Goal: Transaction & Acquisition: Purchase product/service

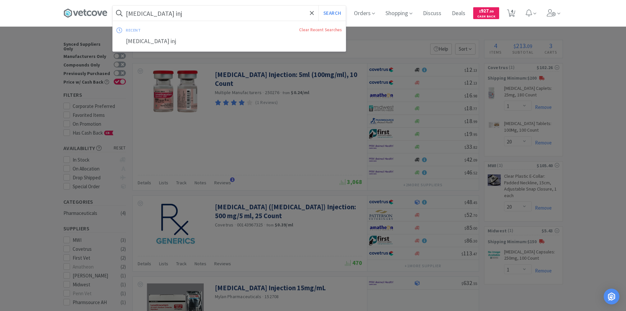
select select "1"
select select "20"
select select "1"
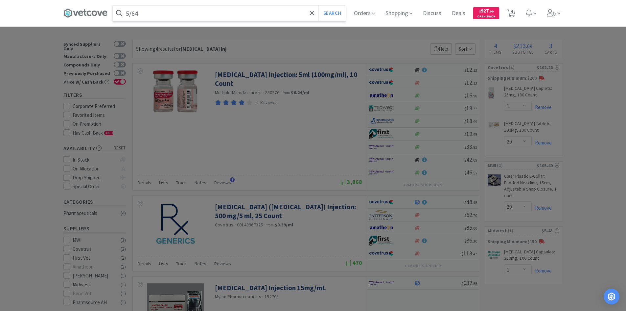
type input "5/64"
click at [319, 6] on button "Search" at bounding box center [332, 13] width 27 height 15
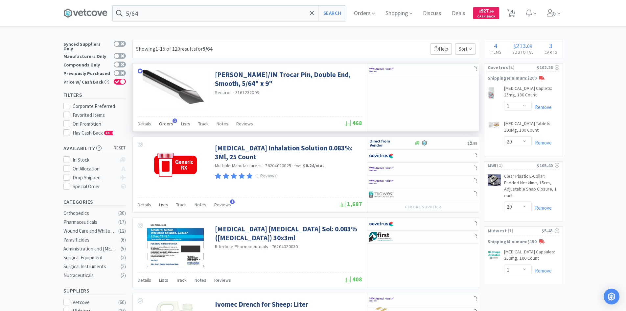
click at [167, 123] on span "Orders" at bounding box center [166, 124] width 14 height 6
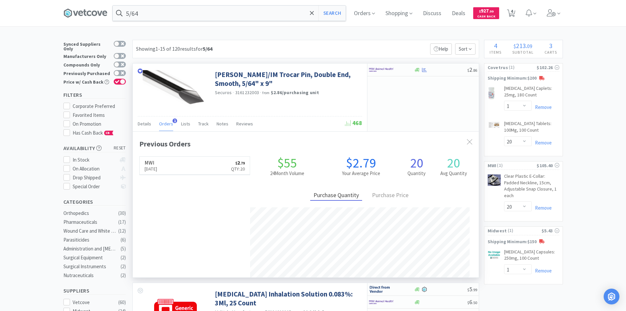
scroll to position [170, 346]
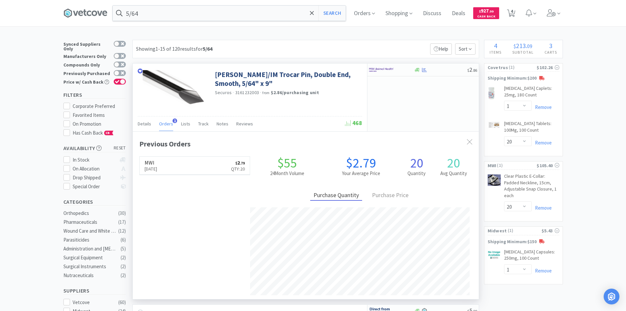
click at [167, 123] on span "Orders" at bounding box center [166, 124] width 14 height 6
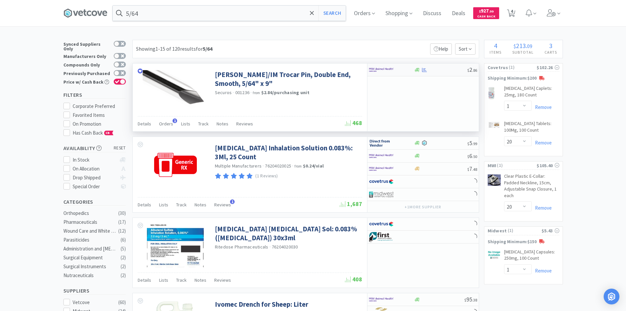
click at [440, 70] on div at bounding box center [440, 69] width 53 height 5
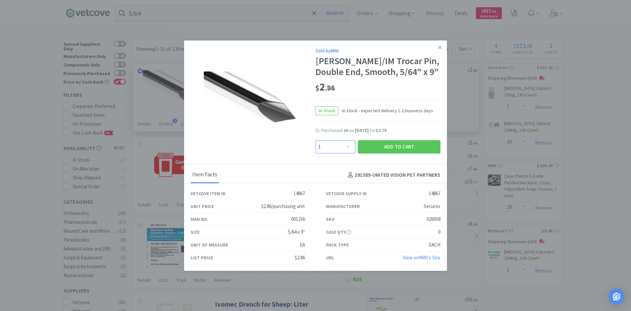
click at [341, 153] on select "Enter Quantity 1 2 3 4 5 6 7 8 9 10 11 12 13 14 15 16 17 18 19 20 Enter Quantity" at bounding box center [336, 146] width 40 height 13
select select "20"
click at [316, 151] on select "Enter Quantity 1 2 3 4 5 6 7 8 9 10 11 12 13 14 15 16 17 18 19 20 Enter Quantity" at bounding box center [336, 146] width 40 height 13
click at [381, 153] on button "Add to Cart" at bounding box center [399, 146] width 83 height 13
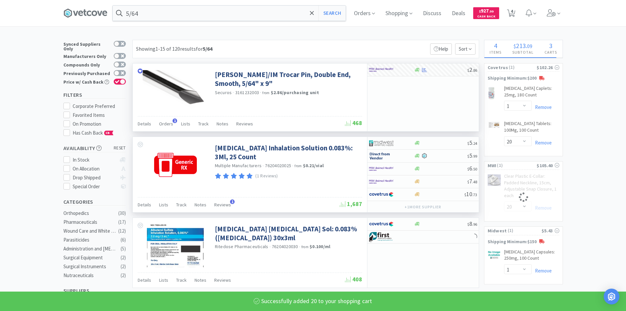
select select "20"
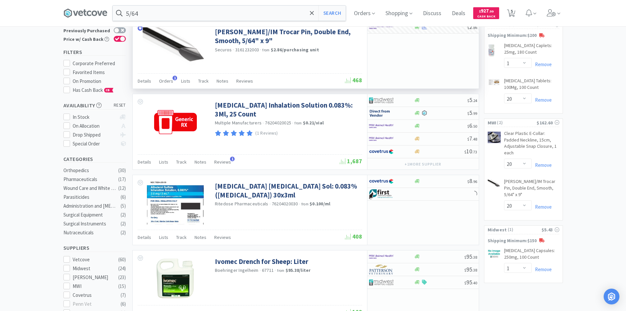
scroll to position [0, 0]
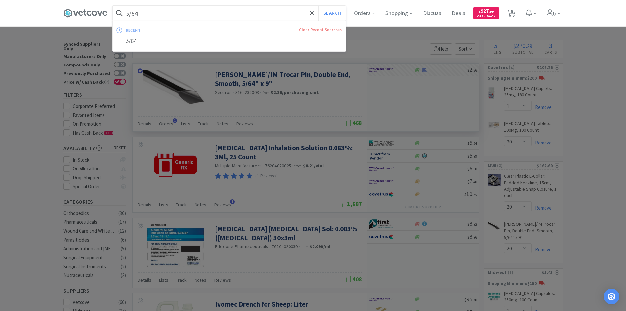
click at [233, 10] on input "5/64" at bounding box center [229, 13] width 233 height 15
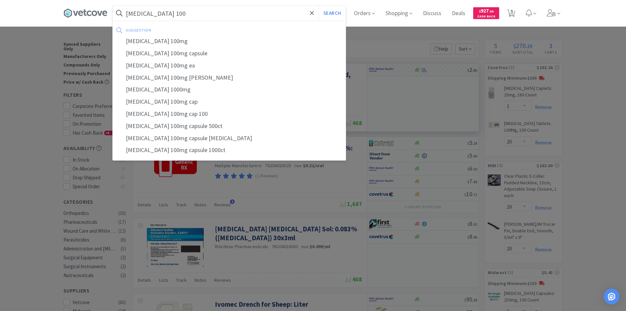
type input "[MEDICAL_DATA] 100"
click at [319, 6] on button "Search" at bounding box center [332, 13] width 27 height 15
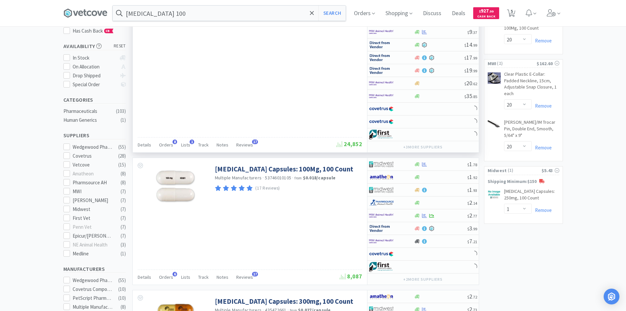
scroll to position [164, 0]
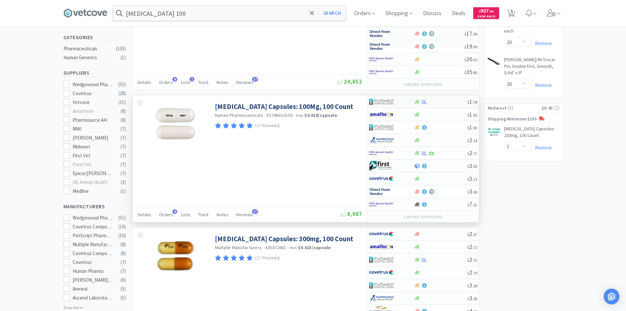
click at [401, 105] on div at bounding box center [387, 101] width 36 height 11
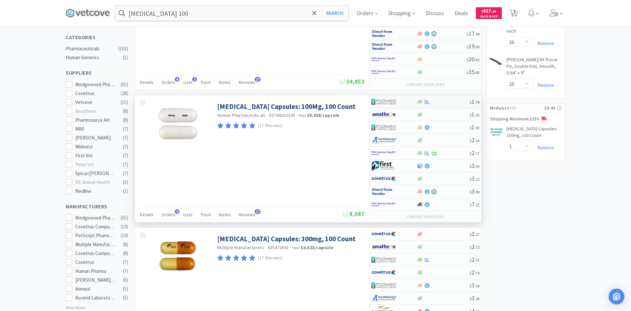
select select "1"
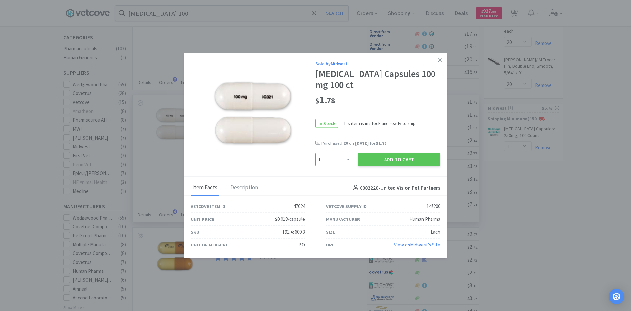
click at [342, 160] on select "Enter Quantity 1 2 3 4 5 6 7 8 9 10 11 12 13 14 15 16 17 18 19 20 Enter Quantity" at bounding box center [336, 159] width 40 height 13
type input "20"
click at [391, 162] on button "Add to Cart" at bounding box center [399, 158] width 83 height 13
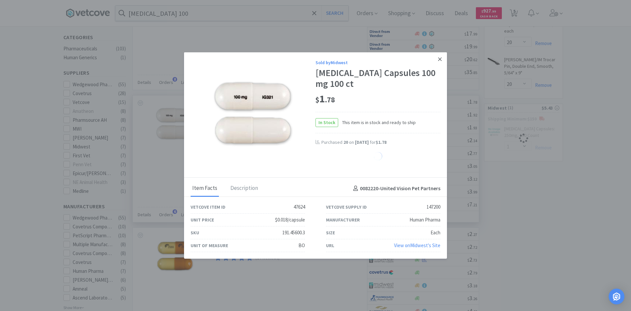
select select "20"
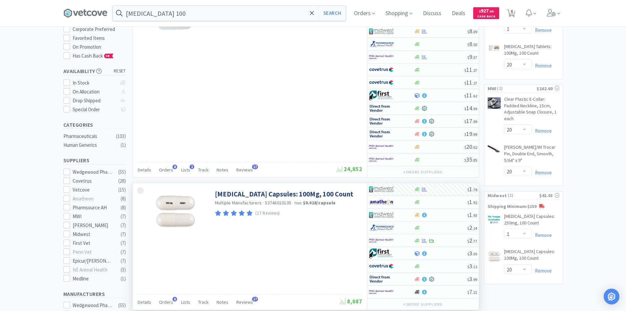
scroll to position [0, 0]
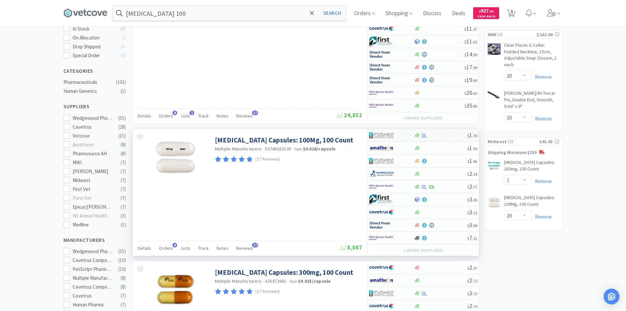
scroll to position [131, 0]
click at [523, 215] on select "Enter Quantity 1 2 3 4 5 6 7 8 9 10 11 12 13 14 15 16 17 18 19 20 Enter Quantity" at bounding box center [518, 214] width 28 height 10
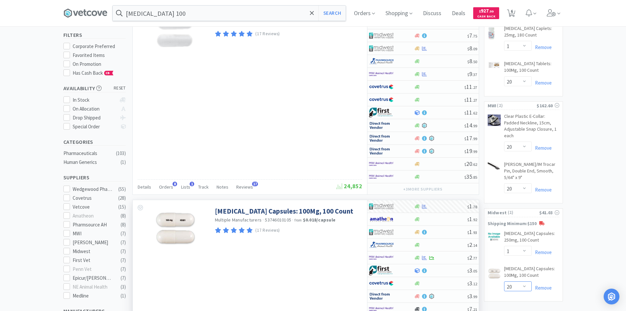
scroll to position [0, 0]
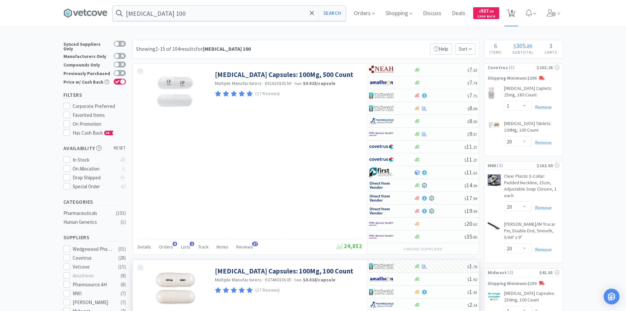
click at [515, 16] on icon at bounding box center [511, 13] width 8 height 7
select select "1"
select select "20"
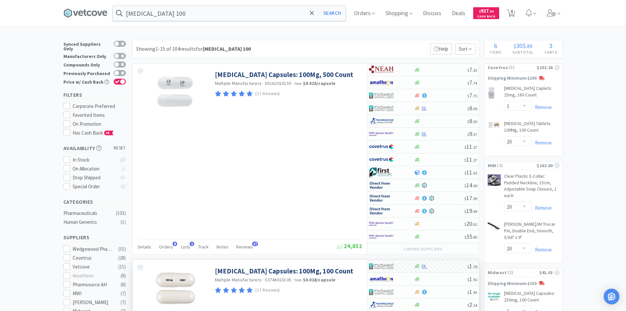
select select "1"
select select "20"
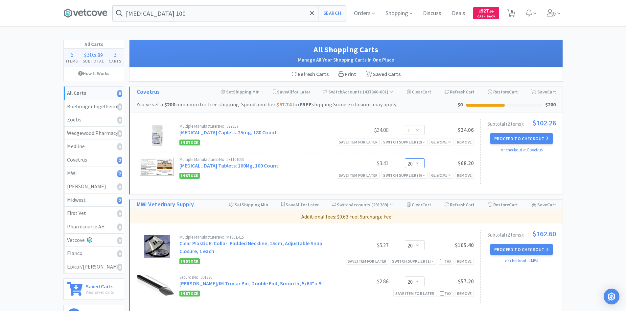
click at [414, 165] on select "Enter Quantity 1 2 3 4 5 6 7 8 9 10 11 12 13 14 15 16 17 18 19 20 Enter Quantity" at bounding box center [415, 163] width 20 height 10
type input "2"
type input "30"
click at [435, 162] on button "Update" at bounding box center [435, 162] width 22 height 10
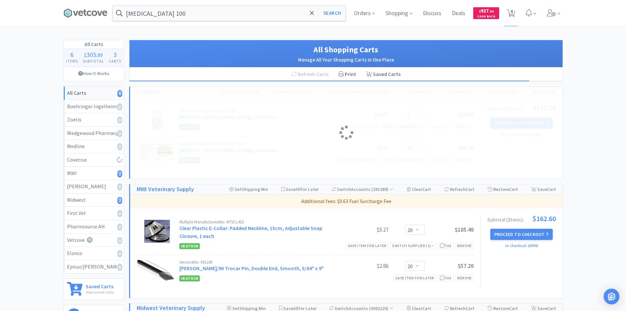
select select "30"
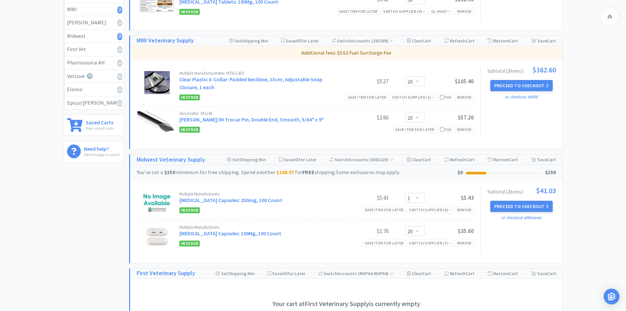
scroll to position [164, 0]
click at [418, 230] on select "Enter Quantity 1 2 3 4 5 6 7 8 9 10 11 12 13 14 15 16 17 18 19 20 Enter Quantity" at bounding box center [415, 230] width 20 height 10
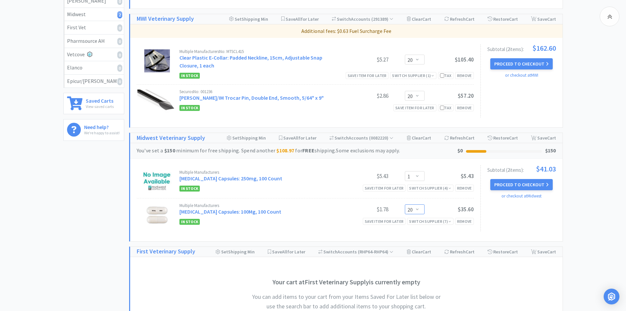
scroll to position [197, 0]
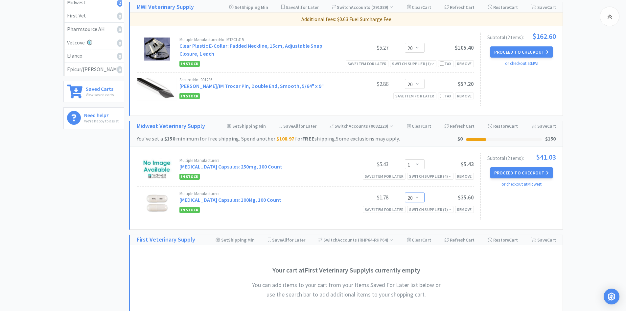
click at [417, 201] on select "Enter Quantity 1 2 3 4 5 6 7 8 9 10 11 12 13 14 15 16 17 18 19 20 Enter Quantity" at bounding box center [415, 197] width 20 height 10
type input "2"
type input "30"
click at [430, 196] on button "Update" at bounding box center [435, 197] width 22 height 10
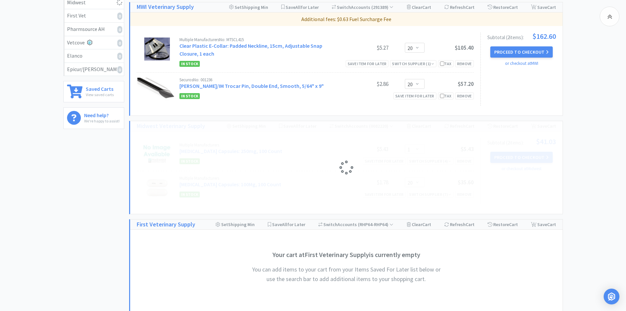
select select "30"
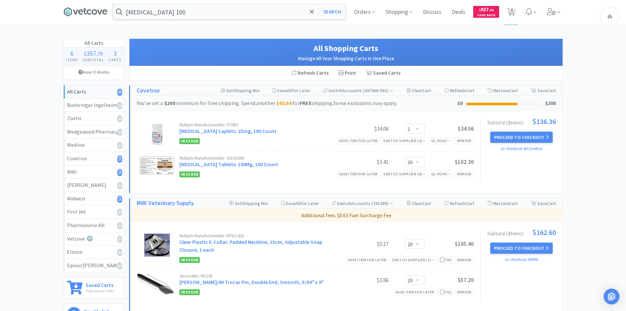
scroll to position [0, 0]
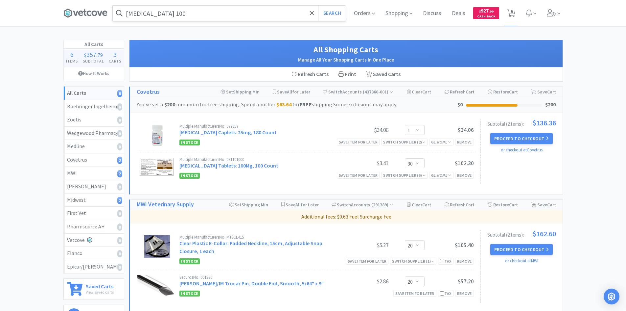
click at [199, 12] on input "[MEDICAL_DATA] 100" at bounding box center [229, 13] width 233 height 15
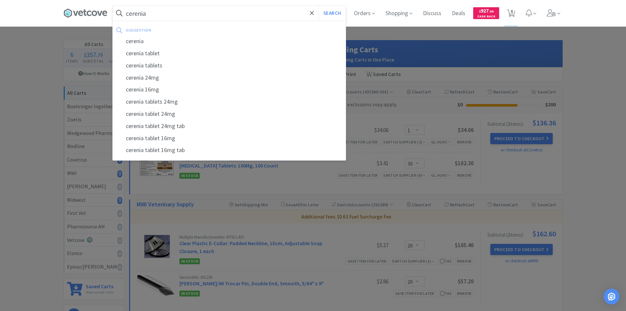
type input "cerenia"
click at [319, 6] on button "Search" at bounding box center [332, 13] width 27 height 15
select select "1"
select select "30"
select select "20"
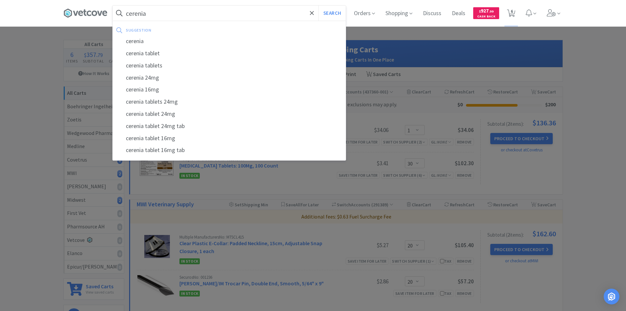
select select "20"
select select "1"
select select "30"
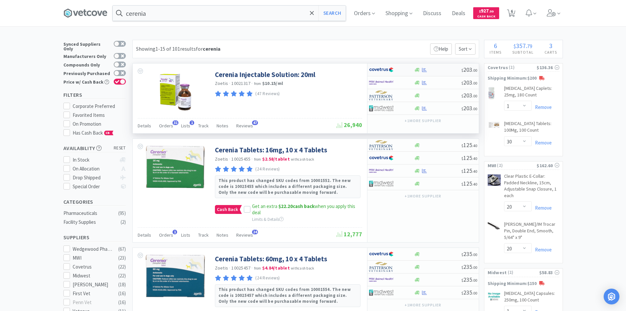
click at [446, 70] on div at bounding box center [437, 69] width 47 height 5
select select "1"
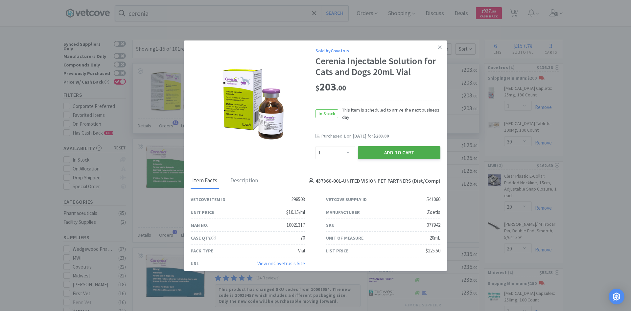
click at [372, 152] on button "Add to Cart" at bounding box center [399, 152] width 83 height 13
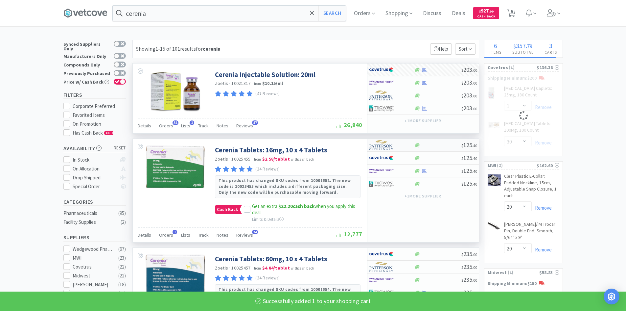
select select "1"
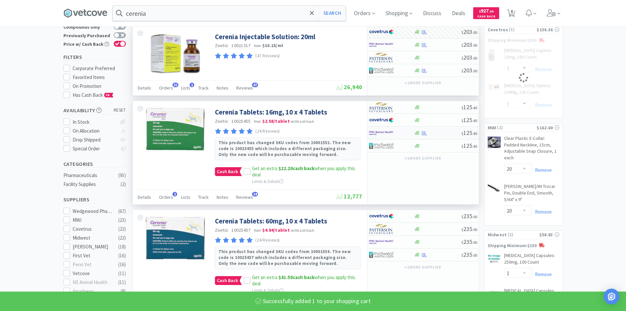
select select "30"
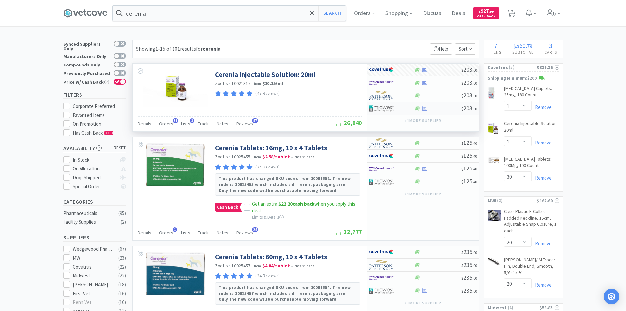
click at [400, 106] on div at bounding box center [387, 108] width 36 height 11
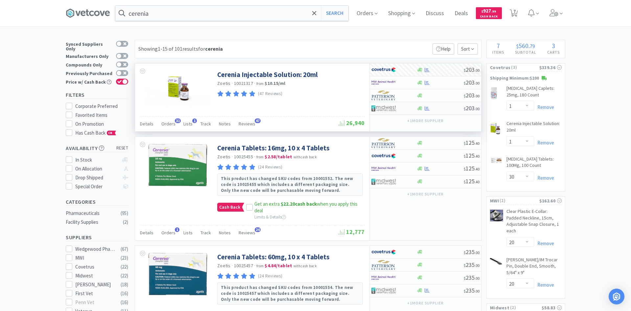
select select "1"
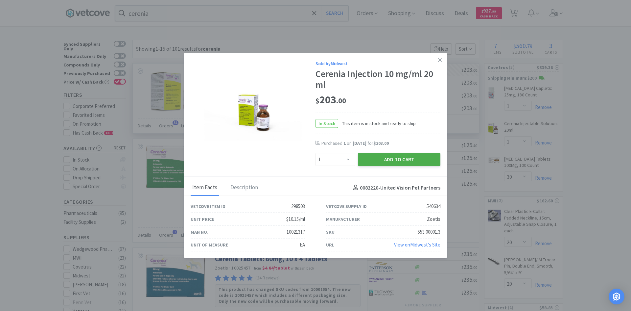
click at [404, 156] on button "Add to Cart" at bounding box center [399, 159] width 83 height 13
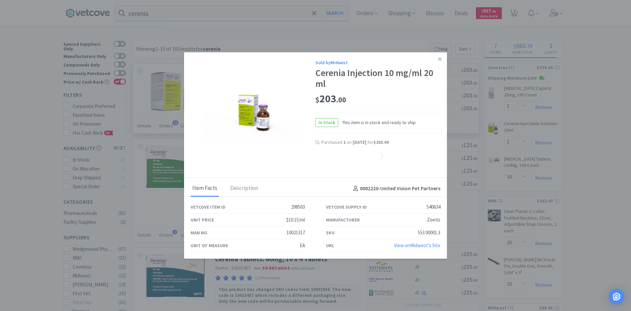
select select "1"
select select "30"
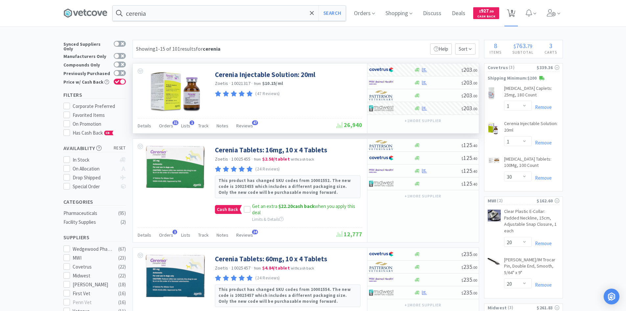
click at [511, 14] on icon at bounding box center [511, 13] width 8 height 7
select select "1"
select select "30"
select select "20"
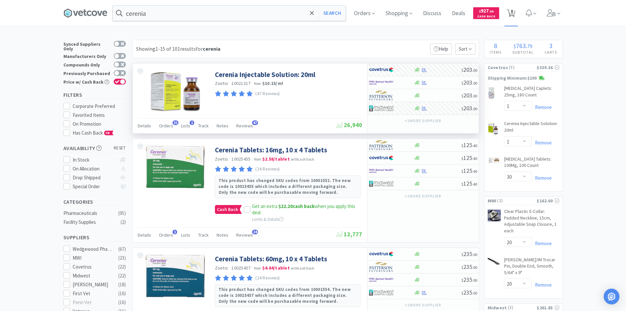
select select "20"
select select "1"
select select "30"
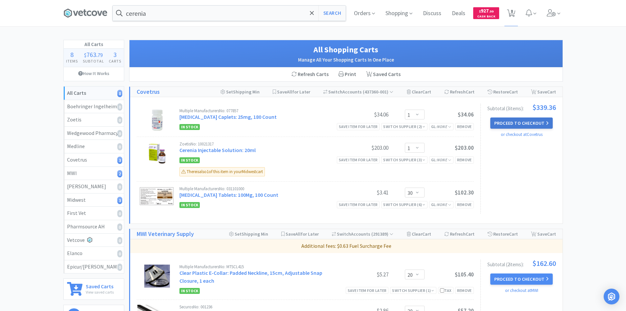
click at [502, 122] on button "Proceed to Checkout" at bounding box center [521, 122] width 62 height 11
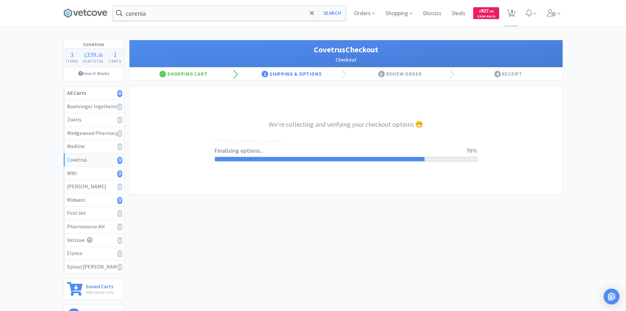
select select "ACCOUNT"
select select "cvt-standard-net"
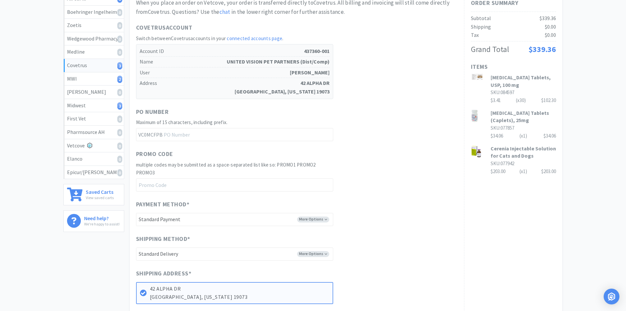
scroll to position [239, 0]
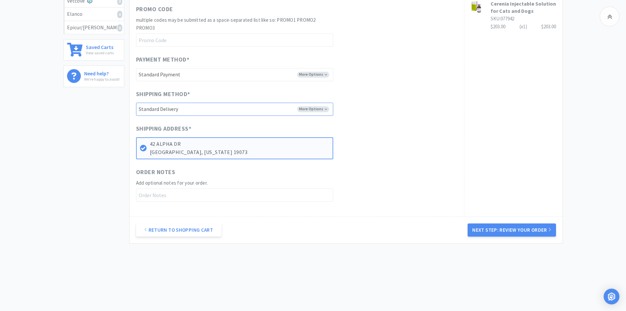
click at [321, 106] on select "-------- Standard Delivery" at bounding box center [234, 109] width 197 height 13
click at [494, 233] on button "Next Step: Review Your Order" at bounding box center [512, 229] width 88 height 13
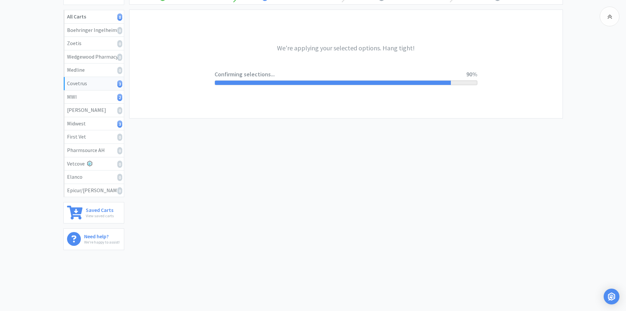
scroll to position [0, 0]
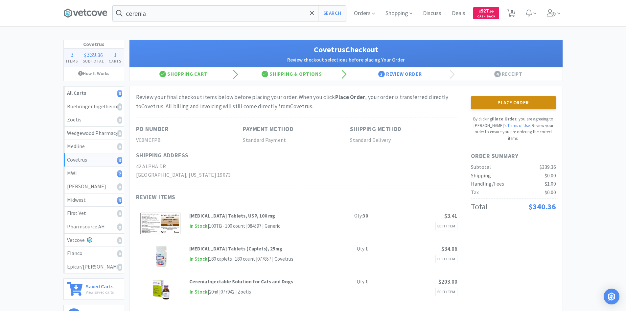
click at [525, 105] on button "Place Order" at bounding box center [513, 102] width 85 height 13
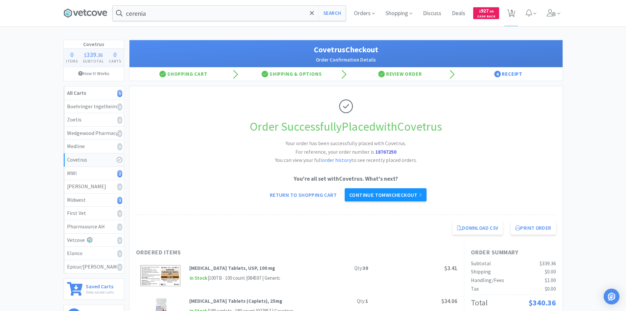
click at [390, 194] on link "Continue to MWI checkout" at bounding box center [386, 194] width 82 height 13
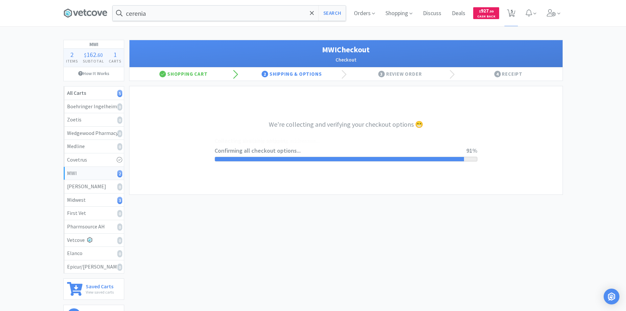
select select "STD_"
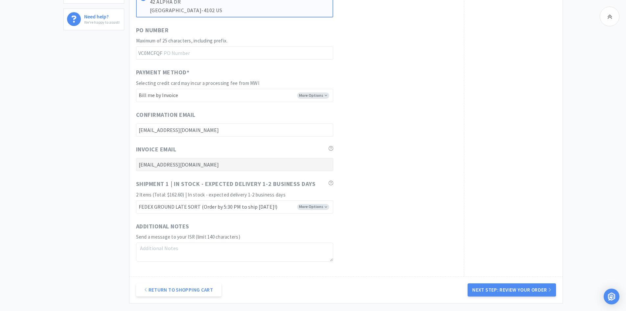
scroll to position [329, 0]
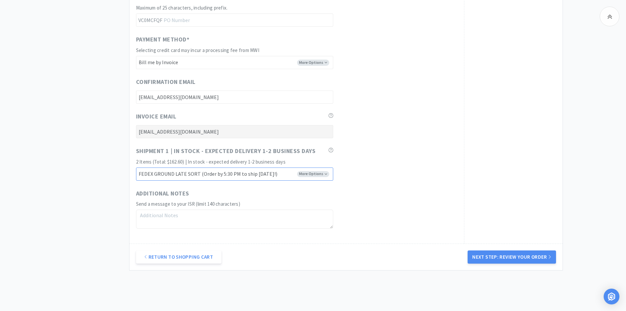
click at [328, 176] on select "FEDEX GROUND EARLY SORT (Order by 5:00 PM to ship [DATE]!) FEDEX GROUND LATE SO…" at bounding box center [234, 173] width 197 height 13
select select "FX8"
click at [136, 167] on select "FEDEX GROUND EARLY SORT (Order by 5:00 PM to ship [DATE]!) FEDEX GROUND LATE SO…" at bounding box center [234, 173] width 197 height 13
click at [393, 178] on div "Shipment 1 | In stock - expected delivery 1-2 business days 2 Items (Total: $16…" at bounding box center [296, 163] width 321 height 34
click at [494, 262] on button "Next Step: Review Your Order" at bounding box center [512, 256] width 88 height 13
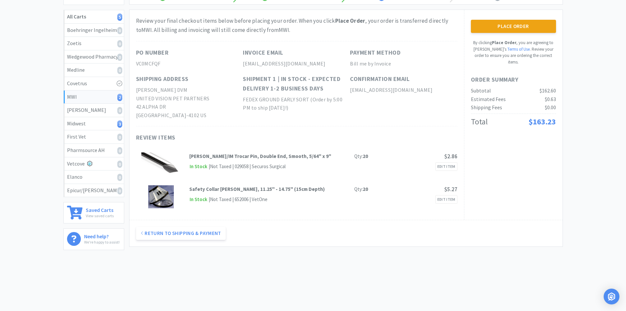
scroll to position [0, 0]
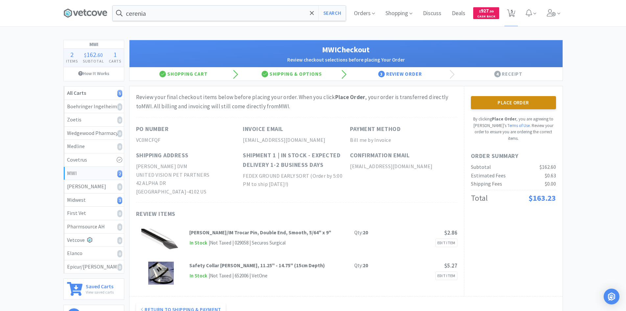
click at [486, 103] on button "Place Order" at bounding box center [513, 102] width 85 height 13
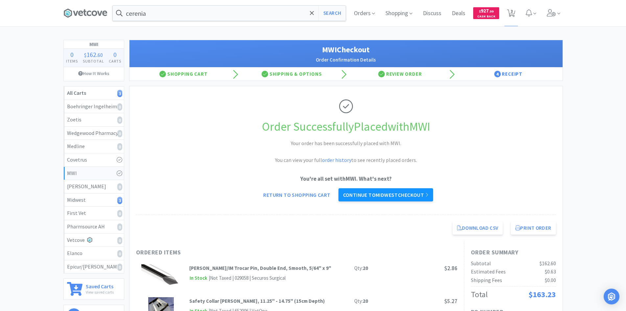
click at [405, 193] on link "Continue to Midwest checkout" at bounding box center [386, 194] width 95 height 13
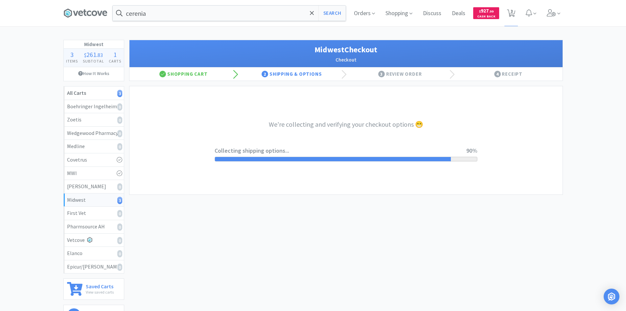
select select "3"
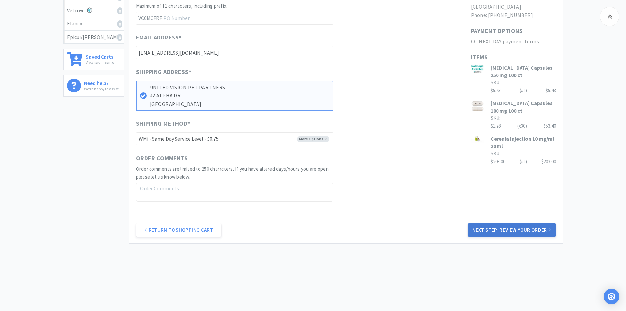
click at [497, 225] on button "Next Step: Review Your Order" at bounding box center [512, 229] width 88 height 13
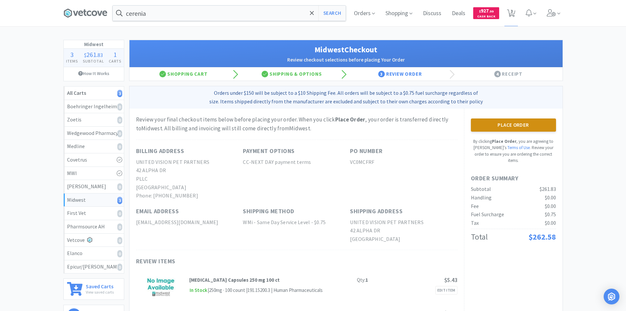
click at [499, 127] on button "Place Order" at bounding box center [513, 124] width 85 height 13
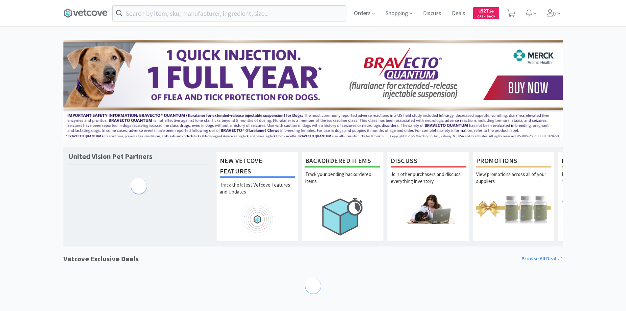
click at [364, 12] on span "Orders" at bounding box center [364, 13] width 26 height 26
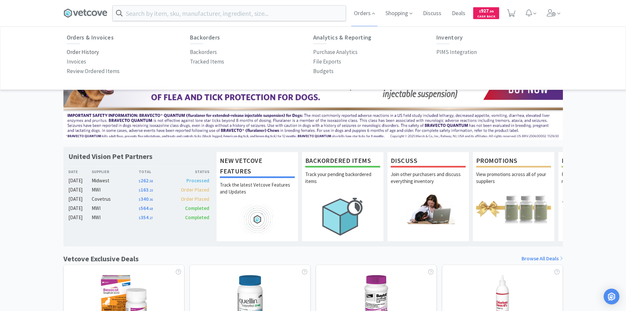
click at [88, 52] on p "Order History" at bounding box center [83, 52] width 32 height 9
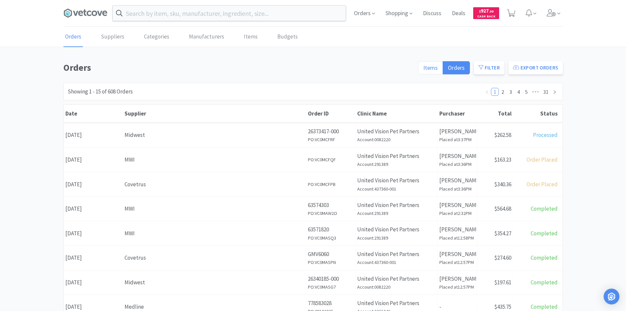
click at [431, 67] on span "Items" at bounding box center [430, 68] width 14 height 8
click at [423, 70] on input "Items" at bounding box center [423, 70] width 0 height 0
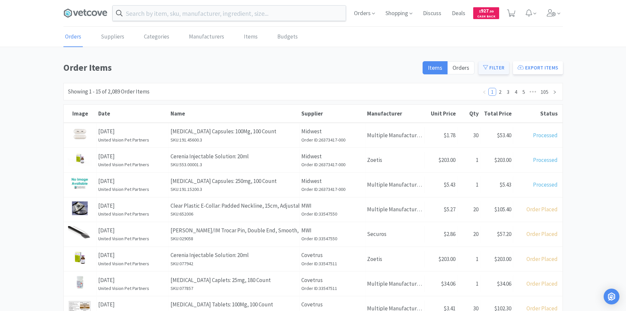
click at [495, 65] on button "Filter" at bounding box center [494, 67] width 31 height 13
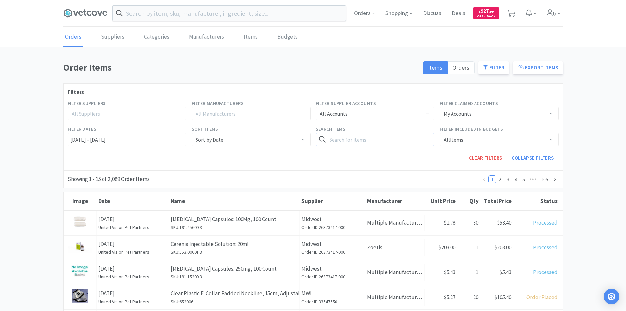
click at [347, 138] on input "text" at bounding box center [375, 139] width 119 height 13
type input "winged"
click at [408, 133] on button "Search" at bounding box center [421, 139] width 27 height 13
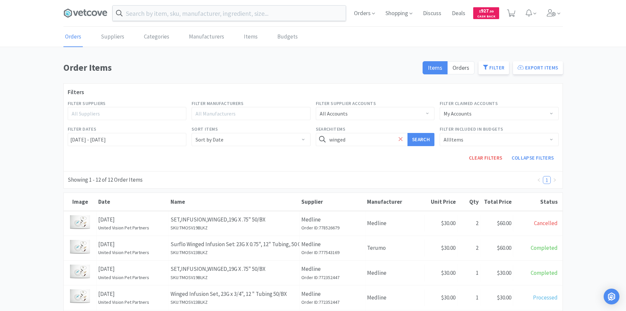
click at [399, 142] on icon at bounding box center [401, 139] width 4 height 7
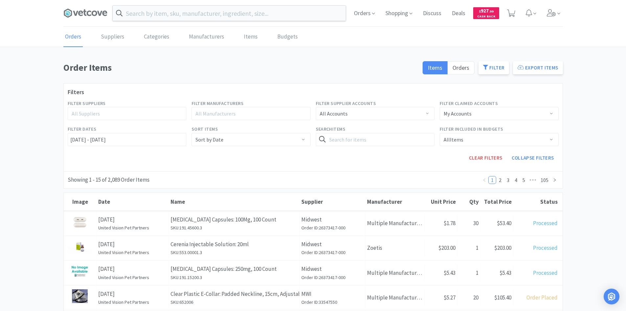
click at [328, 112] on div "All Accounts" at bounding box center [334, 113] width 28 height 12
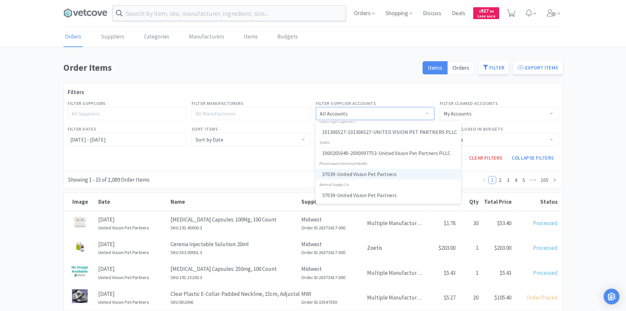
scroll to position [197, 0]
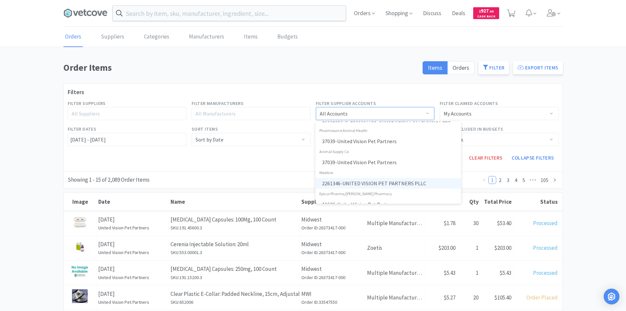
click at [377, 180] on li "2261346 - UNITED VISION PET PARTNERS PLLC" at bounding box center [389, 183] width 146 height 11
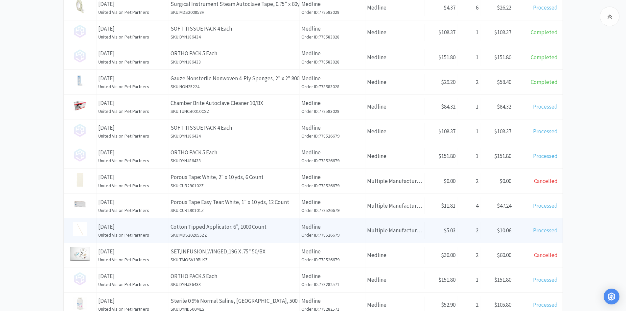
scroll to position [314, 0]
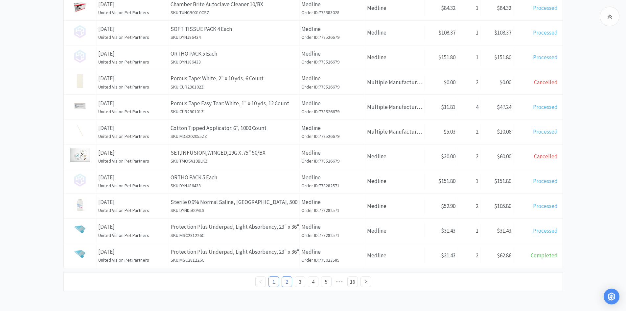
click at [288, 282] on link "2" at bounding box center [287, 281] width 10 height 10
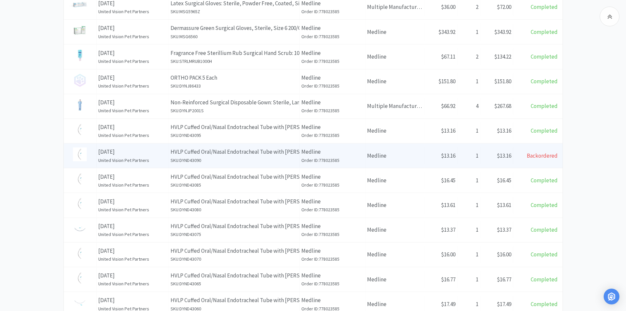
scroll to position [296, 0]
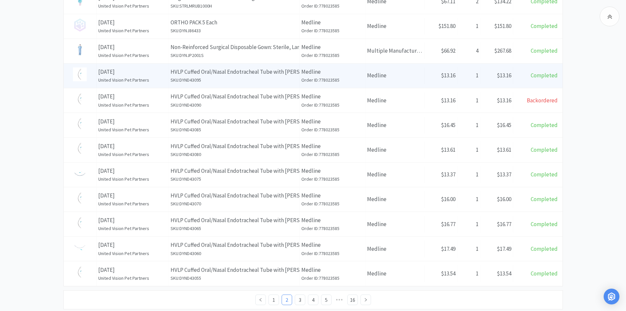
click at [288, 73] on p "HVLP Cuffed Oral/Nasal Endotracheal Tube with Murphy Eye, 9.5 mm 10/BX" at bounding box center [234, 71] width 127 height 9
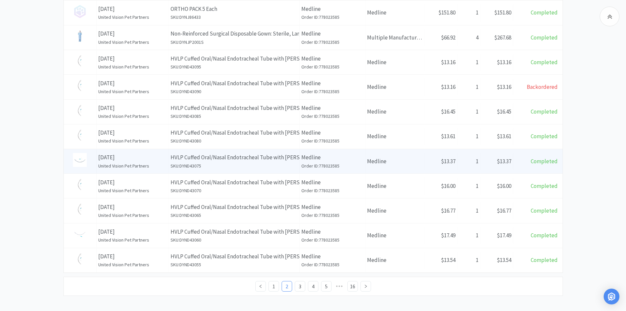
scroll to position [226, 0]
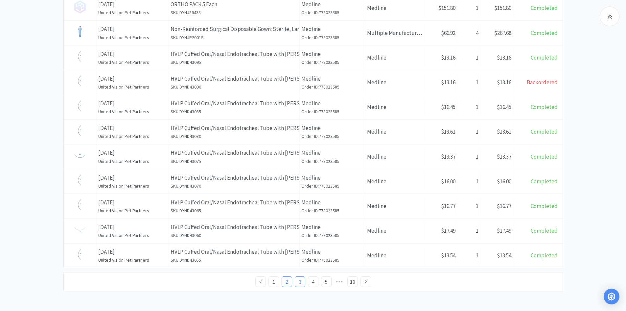
click at [298, 281] on link "3" at bounding box center [300, 281] width 10 height 10
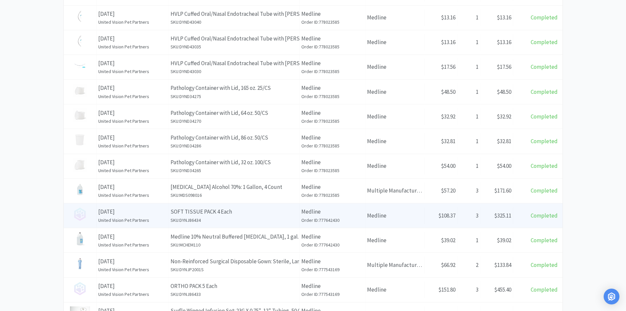
scroll to position [226, 0]
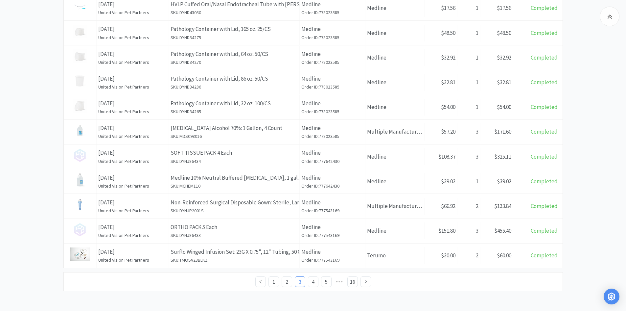
click at [600, 149] on div "Order Items Items Orders Filter Export Items Filters Filter Suppliers All Suppl…" at bounding box center [313, 62] width 626 height 457
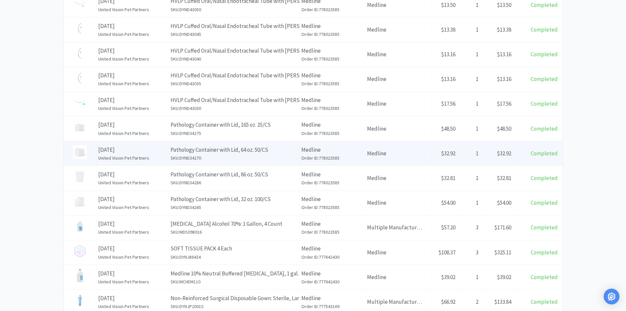
scroll to position [0, 0]
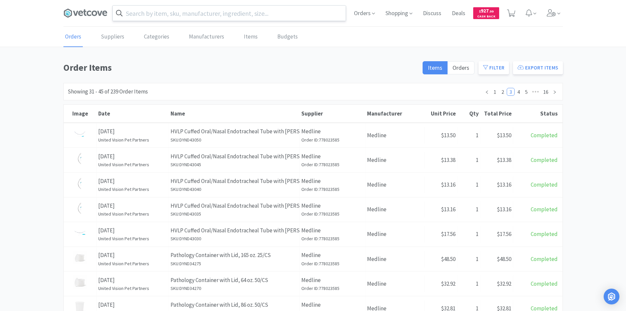
click at [210, 14] on input "text" at bounding box center [229, 13] width 233 height 15
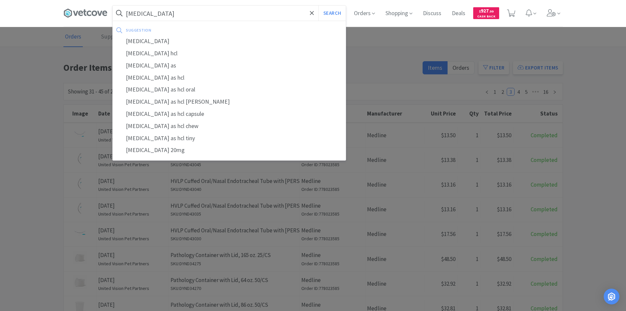
type input "fluoxetine"
click at [319, 6] on button "Search" at bounding box center [332, 13] width 27 height 15
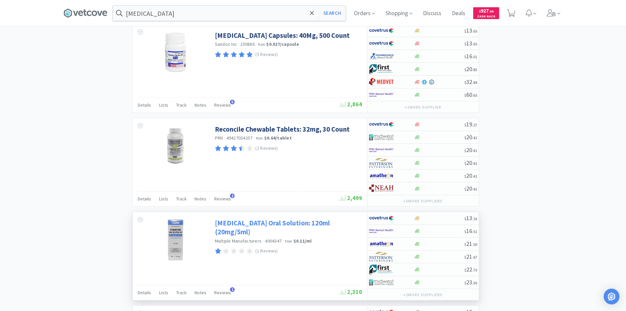
scroll to position [986, 0]
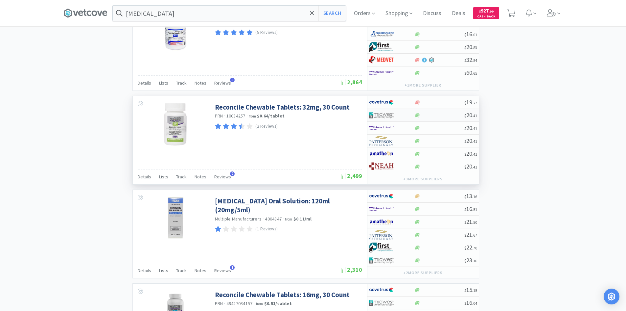
click at [408, 118] on div at bounding box center [391, 114] width 45 height 11
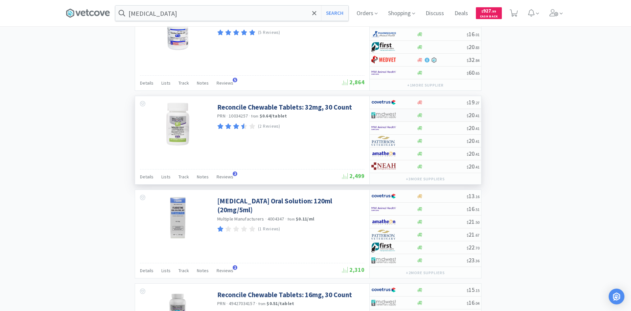
select select "1"
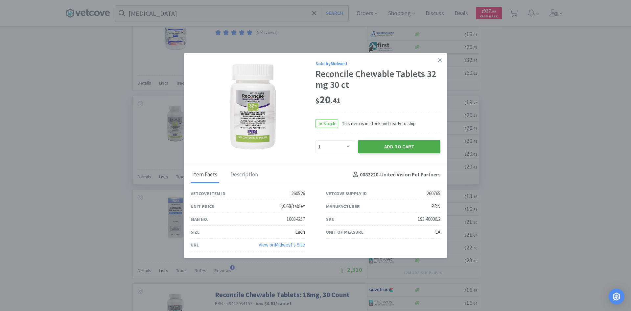
click at [395, 149] on button "Add to Cart" at bounding box center [399, 146] width 83 height 13
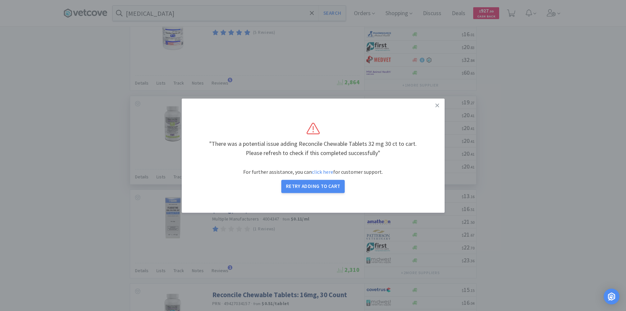
select select "1"
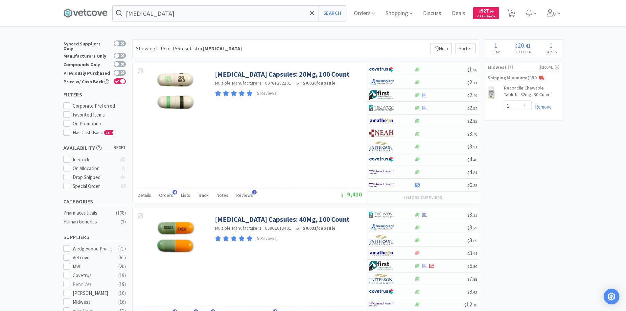
scroll to position [0, 0]
